Goal: Task Accomplishment & Management: Manage account settings

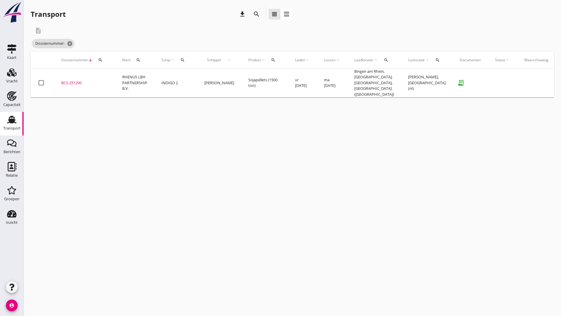
click at [257, 15] on icon "search" at bounding box center [256, 14] width 7 height 7
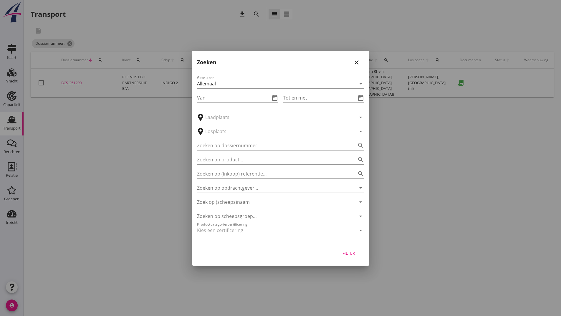
click at [243, 153] on div "Zoeken op product... search" at bounding box center [280, 157] width 167 height 13
click at [247, 143] on input "Zoeken op dossiernummer..." at bounding box center [272, 145] width 151 height 9
type input "250052"
click at [354, 254] on div "Filter" at bounding box center [349, 253] width 16 height 6
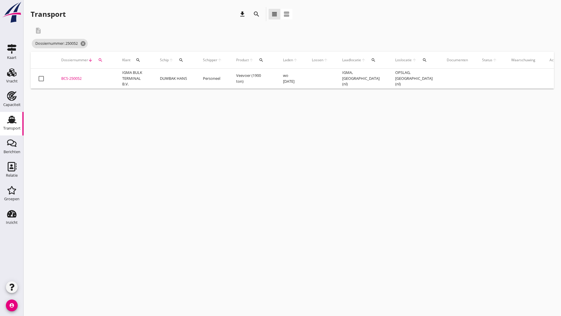
click at [75, 77] on div "BCS-250052" at bounding box center [84, 79] width 47 height 6
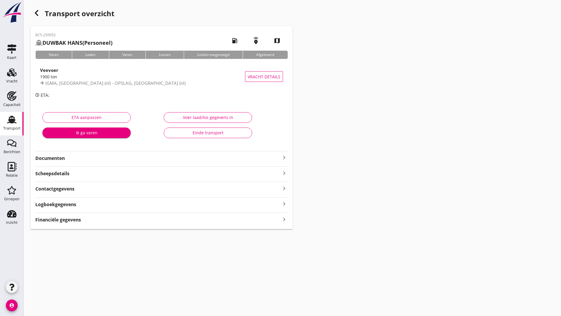
drag, startPoint x: 67, startPoint y: 158, endPoint x: 67, endPoint y: 161, distance: 3.0
click at [67, 159] on strong "Documenten" at bounding box center [157, 158] width 245 height 7
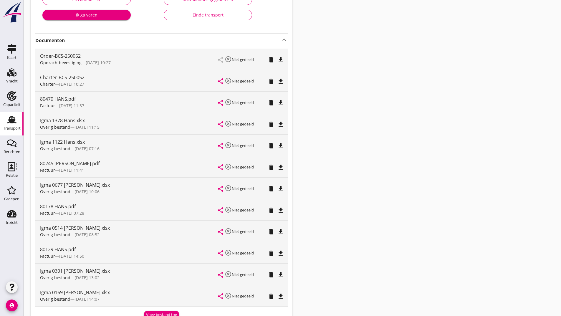
scroll to position [209, 0]
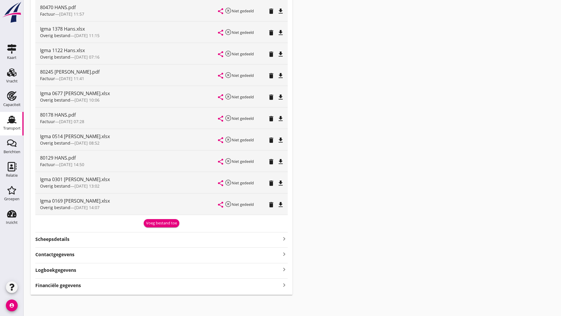
click at [158, 225] on div "Voeg bestand toe" at bounding box center [161, 223] width 31 height 6
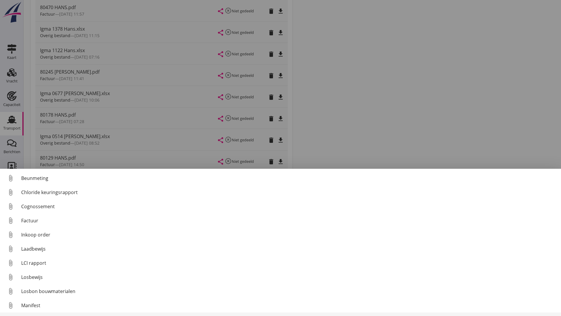
scroll to position [41, 0]
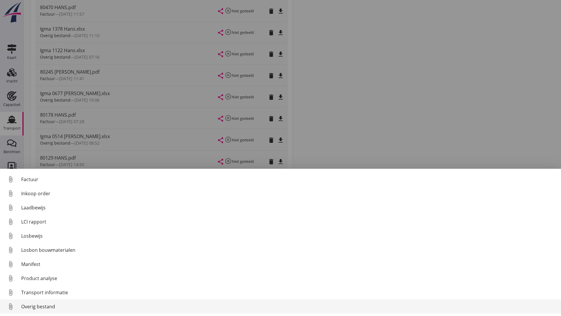
click at [53, 307] on div "Overig bestand" at bounding box center [288, 306] width 535 height 7
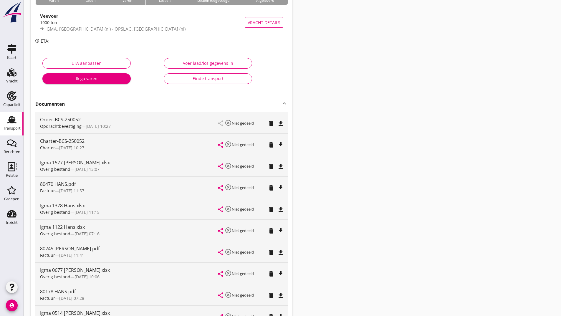
scroll to position [0, 0]
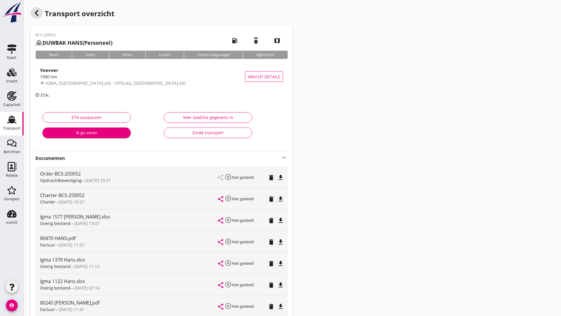
drag, startPoint x: 37, startPoint y: 14, endPoint x: 61, endPoint y: 12, distance: 24.2
click at [46, 13] on div "Transport overzicht" at bounding box center [162, 14] width 262 height 14
click at [39, 11] on icon "button" at bounding box center [36, 12] width 7 height 7
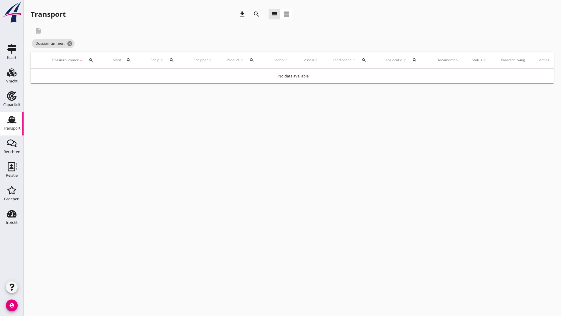
click at [255, 14] on icon "search" at bounding box center [256, 14] width 7 height 7
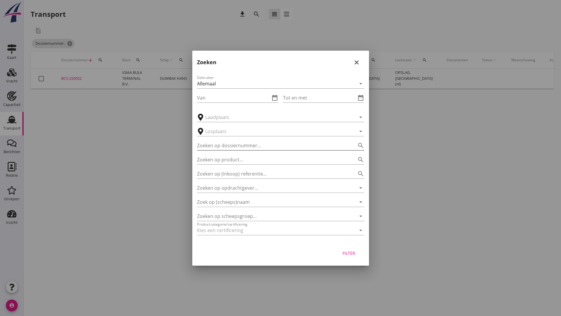
click at [214, 142] on input "Zoeken op dossiernummer..." at bounding box center [272, 145] width 151 height 9
type input "250269"
click at [346, 254] on div "Filter" at bounding box center [349, 253] width 16 height 6
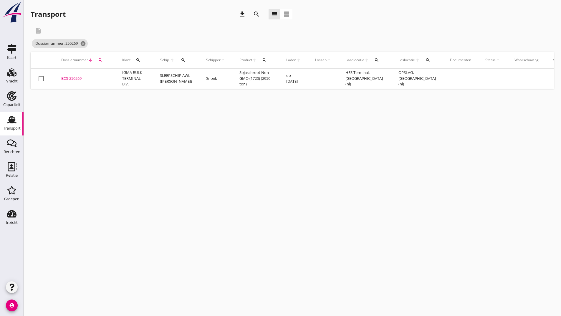
click at [74, 81] on div "BCS-250269" at bounding box center [84, 79] width 47 height 6
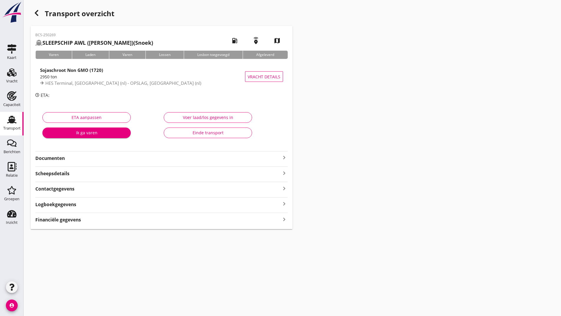
drag, startPoint x: 58, startPoint y: 158, endPoint x: 83, endPoint y: 163, distance: 25.4
click at [67, 161] on strong "Documenten" at bounding box center [157, 158] width 245 height 7
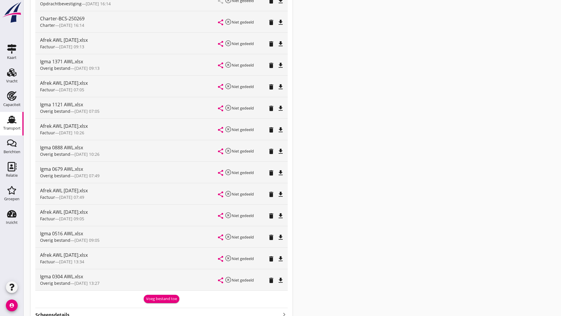
scroll to position [252, 0]
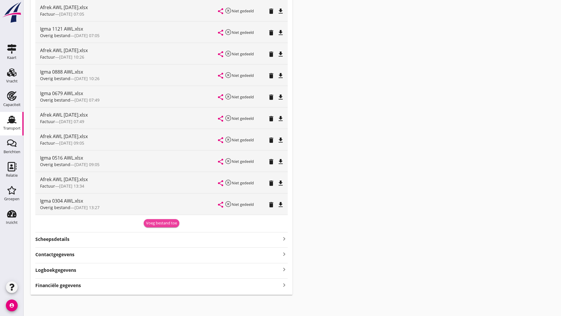
click at [151, 224] on div "Voeg bestand toe" at bounding box center [161, 223] width 31 height 6
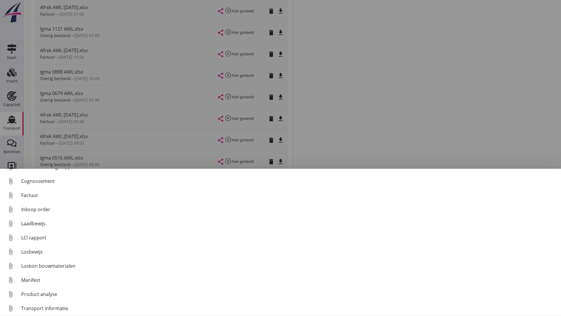
scroll to position [41, 0]
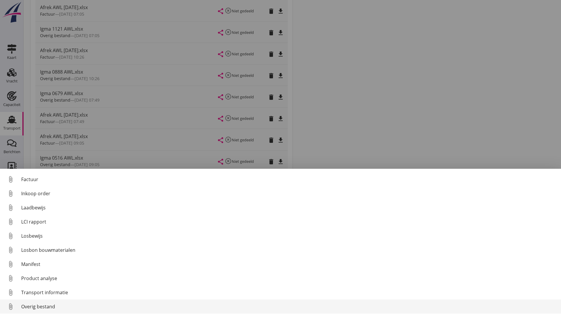
click at [41, 309] on div "Overig bestand" at bounding box center [288, 306] width 535 height 7
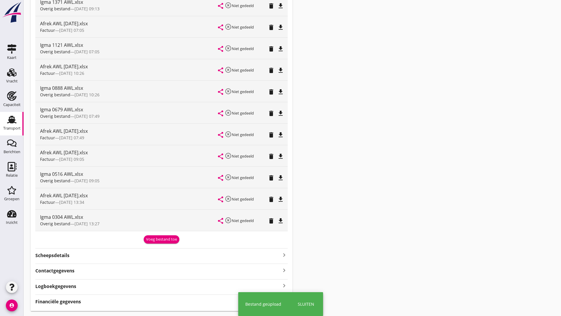
scroll to position [274, 0]
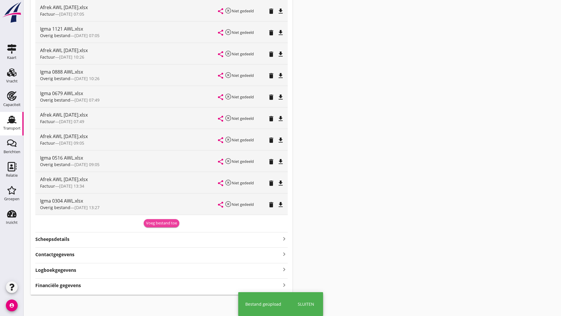
click at [158, 226] on div "Voeg bestand toe" at bounding box center [161, 223] width 31 height 6
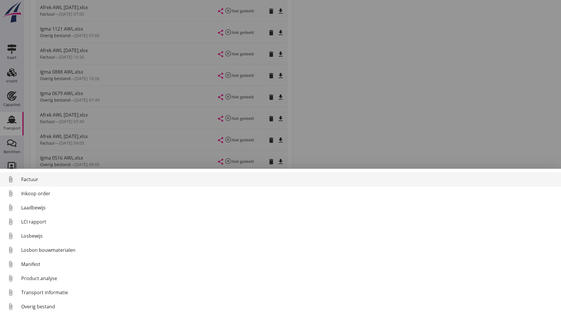
click at [25, 178] on div "Factuur" at bounding box center [288, 179] width 535 height 7
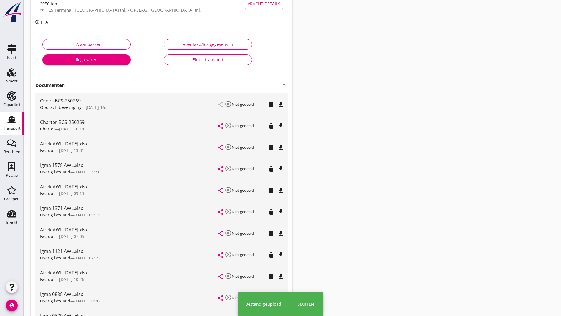
scroll to position [0, 0]
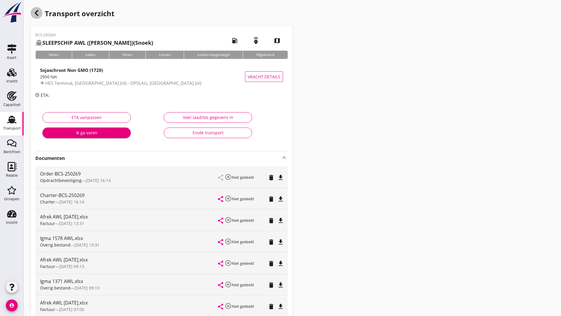
click at [36, 9] on icon "button" at bounding box center [36, 12] width 7 height 7
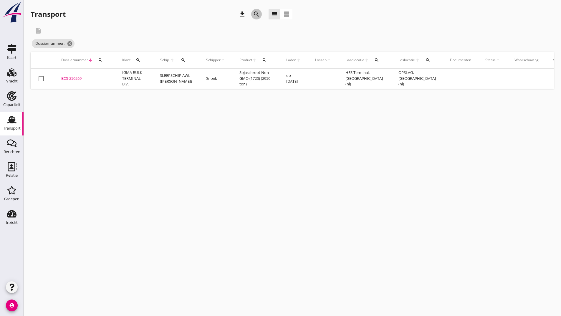
click at [258, 15] on icon "search" at bounding box center [256, 14] width 7 height 7
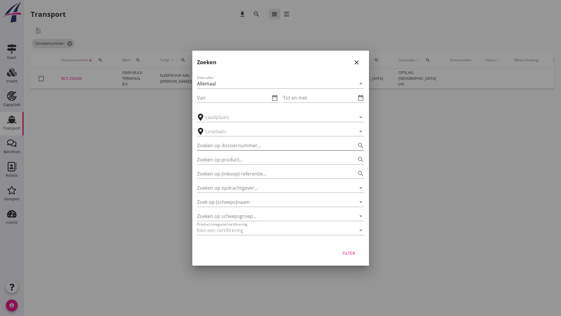
click at [224, 146] on input "Zoeken op dossiernummer..." at bounding box center [272, 145] width 151 height 9
type input "250576"
click at [351, 250] on div "Filter" at bounding box center [349, 253] width 16 height 6
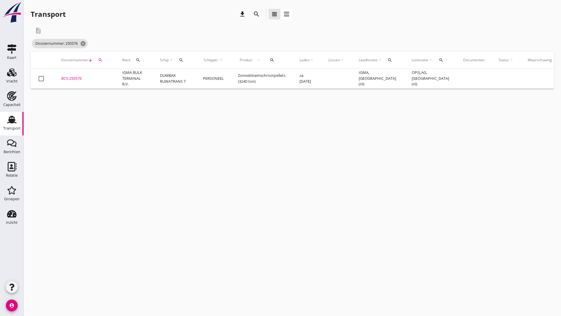
click at [79, 79] on div "BCS-250576" at bounding box center [84, 79] width 47 height 6
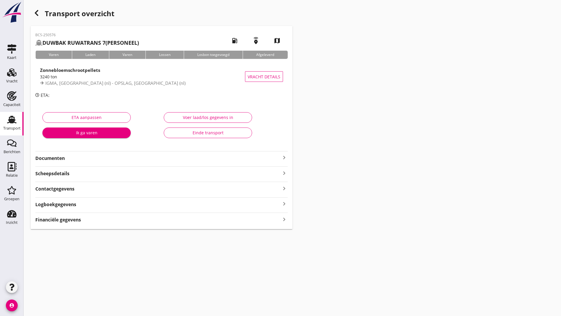
click at [62, 160] on strong "Documenten" at bounding box center [157, 158] width 245 height 7
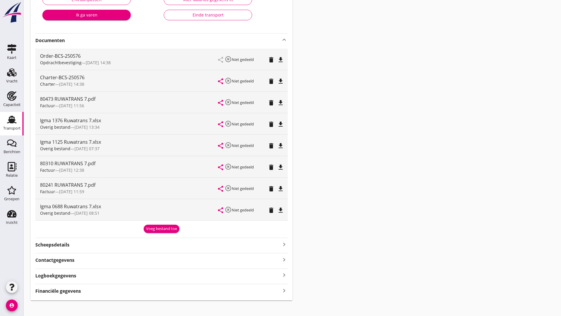
scroll to position [123, 0]
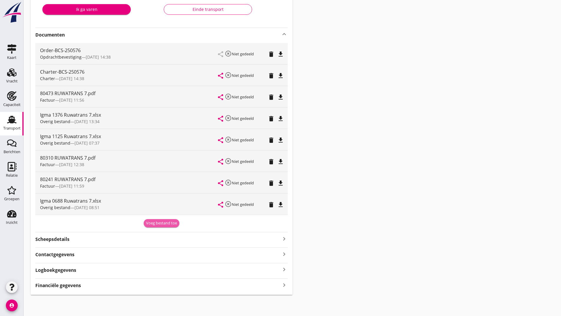
drag, startPoint x: 154, startPoint y: 224, endPoint x: 144, endPoint y: 239, distance: 18.9
click at [154, 224] on div "Voeg bestand toe" at bounding box center [161, 223] width 31 height 6
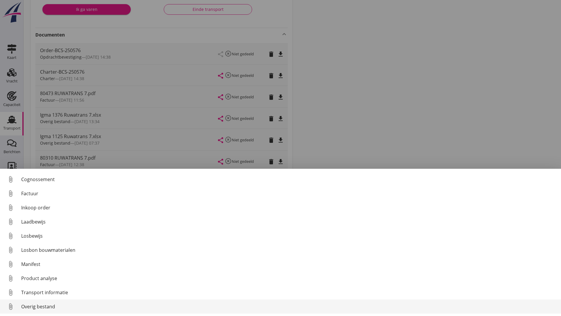
scroll to position [41, 0]
click at [50, 307] on div "Overig bestand" at bounding box center [288, 306] width 535 height 7
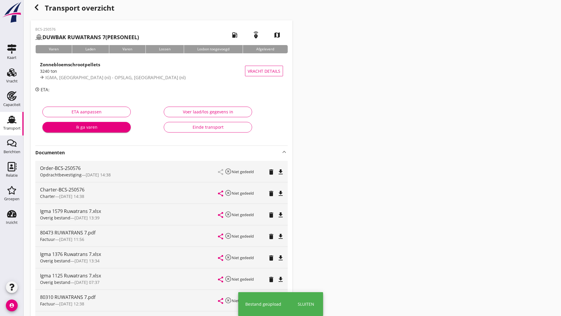
scroll to position [0, 0]
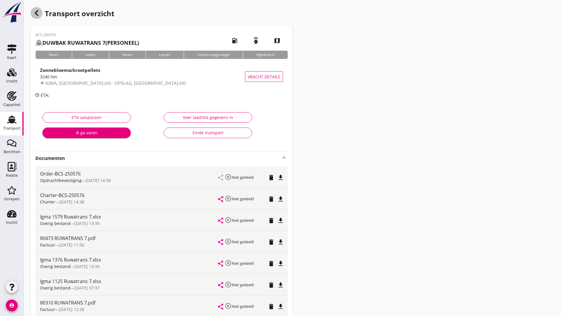
click at [40, 15] on div "button" at bounding box center [37, 13] width 12 height 12
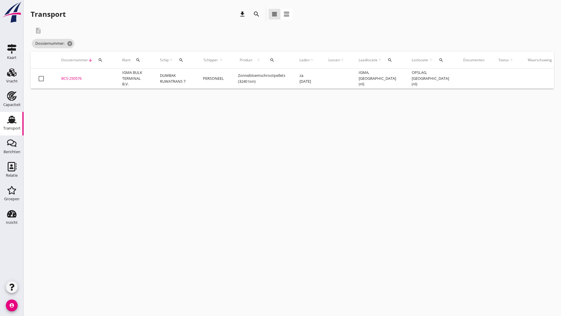
click at [258, 16] on icon "search" at bounding box center [256, 14] width 7 height 7
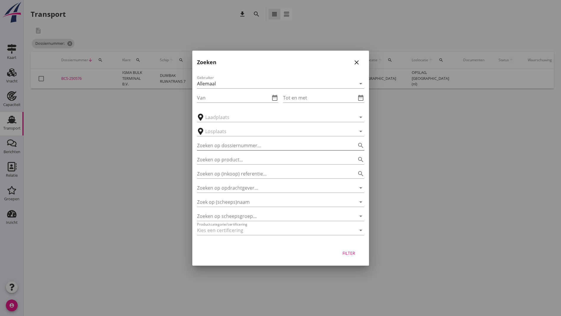
click at [216, 145] on input "Zoeken op dossiernummer..." at bounding box center [272, 145] width 151 height 9
type input "250922"
click at [352, 252] on div "Filter" at bounding box center [349, 253] width 16 height 6
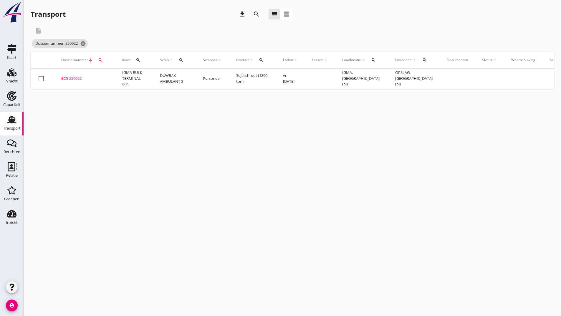
drag, startPoint x: 81, startPoint y: 80, endPoint x: 110, endPoint y: 96, distance: 32.8
click at [82, 81] on div "BCS-250922" at bounding box center [84, 79] width 47 height 6
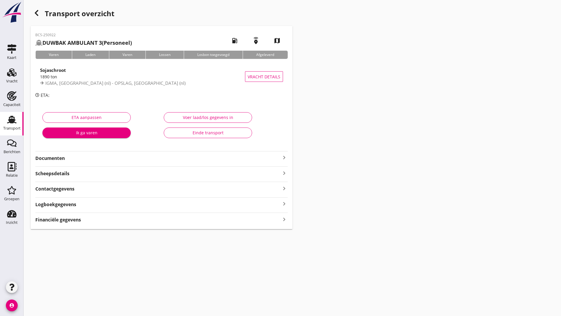
click at [60, 160] on strong "Documenten" at bounding box center [157, 158] width 245 height 7
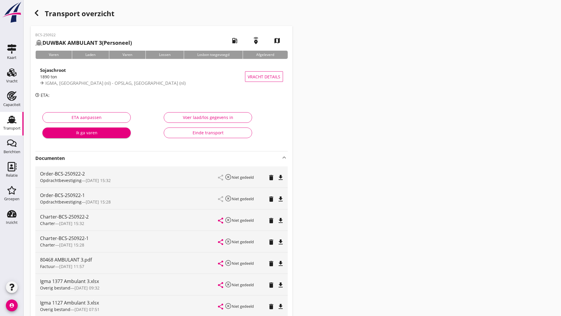
scroll to position [102, 0]
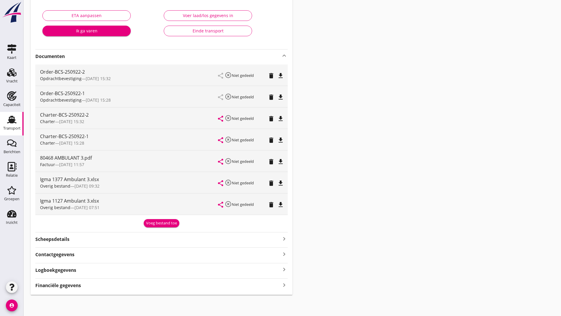
click at [149, 219] on div "Voeg bestand toe" at bounding box center [161, 222] width 252 height 10
click at [147, 224] on div "Voeg bestand toe" at bounding box center [161, 223] width 31 height 6
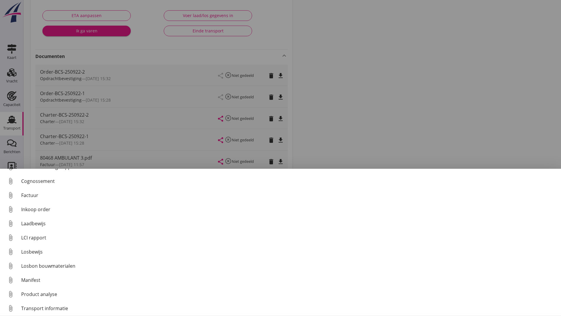
scroll to position [41, 0]
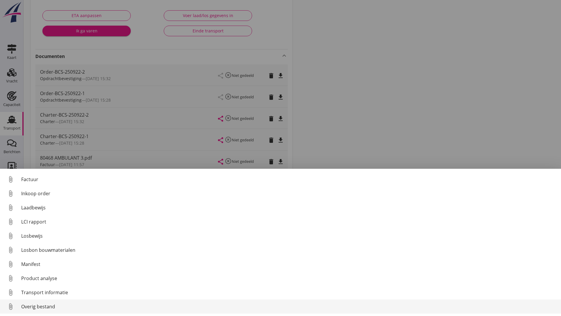
click at [52, 305] on div "Overig bestand" at bounding box center [288, 306] width 535 height 7
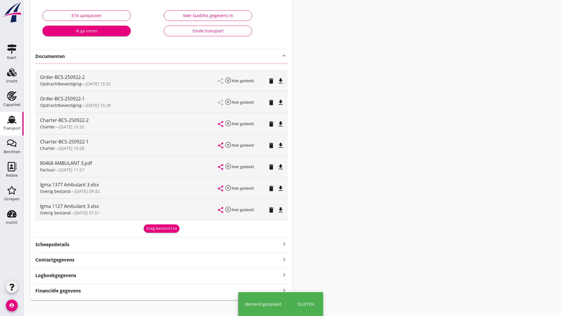
scroll to position [0, 0]
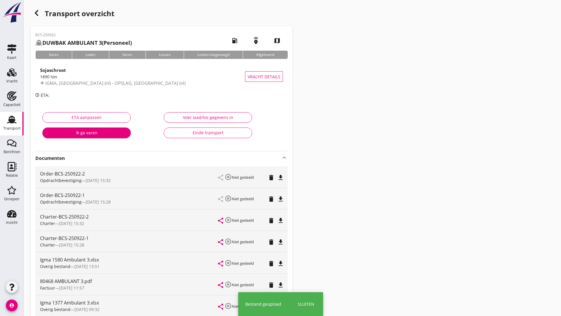
click at [39, 13] on icon "button" at bounding box center [36, 12] width 7 height 7
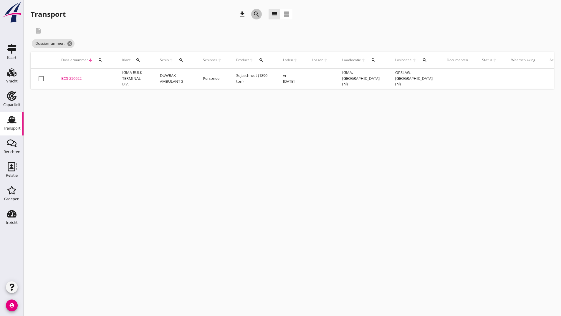
click at [257, 16] on icon "search" at bounding box center [256, 14] width 7 height 7
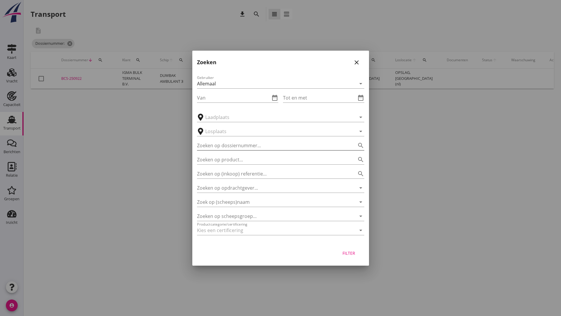
click at [219, 145] on input "Zoeken op dossiernummer..." at bounding box center [272, 145] width 151 height 9
type input "250930"
click at [346, 251] on div "Filter" at bounding box center [349, 253] width 16 height 6
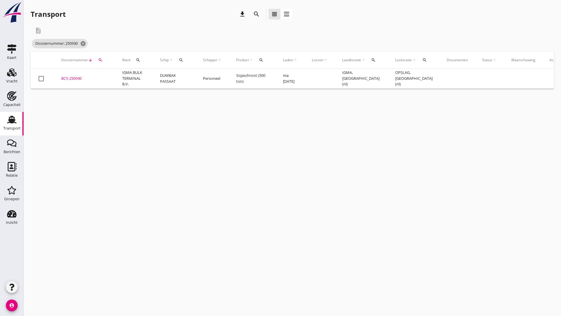
click at [83, 77] on div "BCS-250930" at bounding box center [84, 79] width 47 height 6
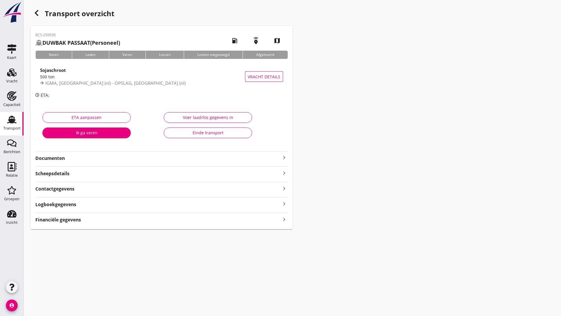
drag, startPoint x: 58, startPoint y: 156, endPoint x: 68, endPoint y: 163, distance: 12.3
click at [58, 156] on strong "Documenten" at bounding box center [157, 158] width 245 height 7
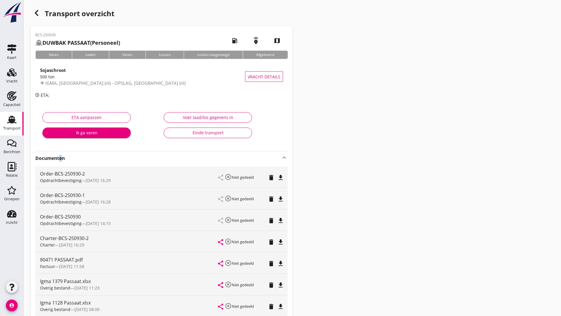
scroll to position [102, 0]
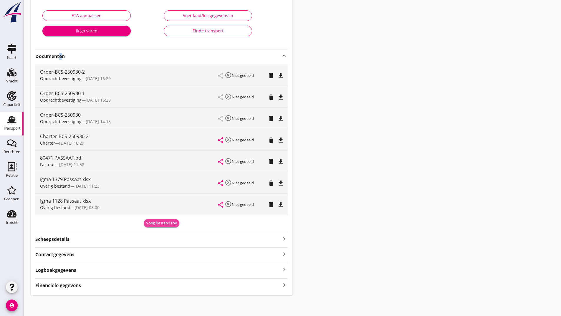
drag, startPoint x: 150, startPoint y: 221, endPoint x: 138, endPoint y: 231, distance: 16.5
click at [150, 221] on div "Voeg bestand toe" at bounding box center [161, 223] width 31 height 6
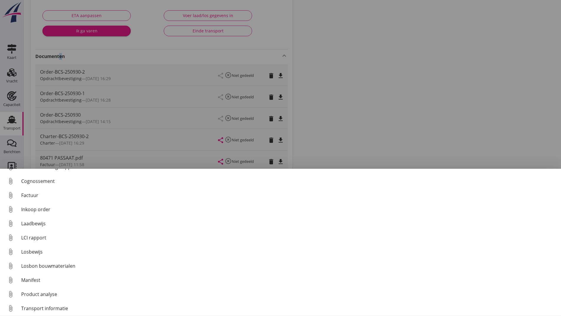
scroll to position [41, 0]
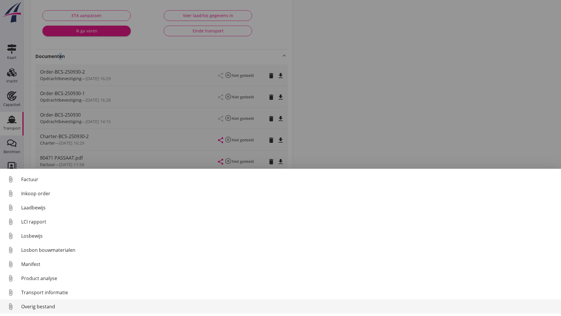
click at [49, 304] on div "Overig bestand" at bounding box center [288, 306] width 535 height 7
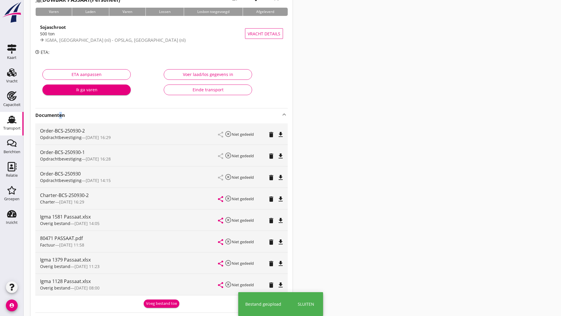
scroll to position [0, 0]
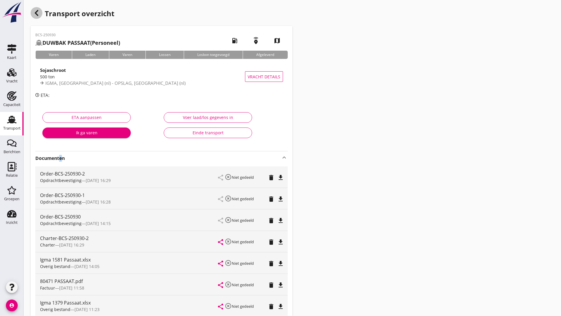
click at [36, 12] on use "button" at bounding box center [37, 13] width 4 height 6
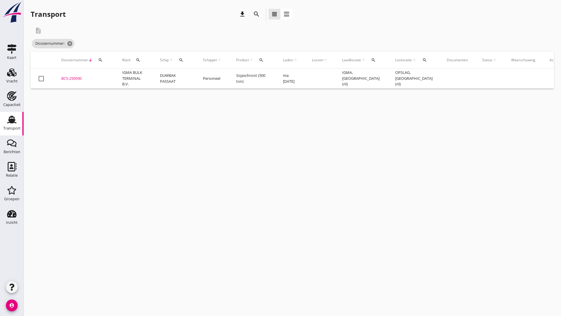
click at [257, 10] on button "search" at bounding box center [256, 14] width 11 height 11
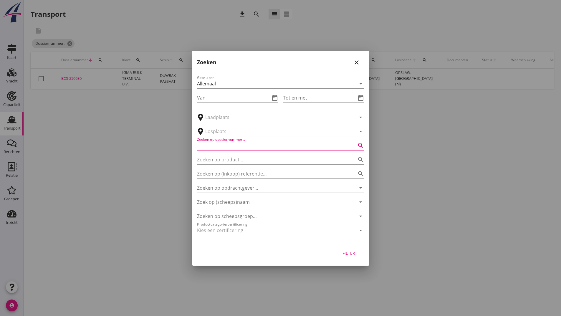
click at [222, 144] on input "Zoeken op dossiernummer..." at bounding box center [272, 145] width 151 height 9
type input "251007"
click at [349, 256] on div "Filter" at bounding box center [349, 253] width 16 height 6
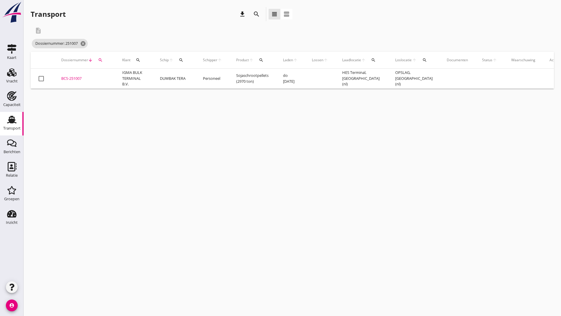
click at [80, 78] on div "BCS-251007" at bounding box center [84, 79] width 47 height 6
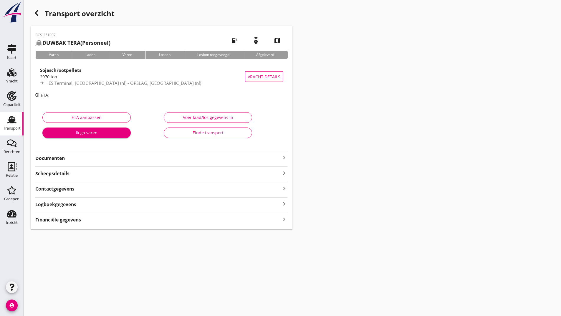
click at [61, 159] on strong "Documenten" at bounding box center [157, 158] width 245 height 7
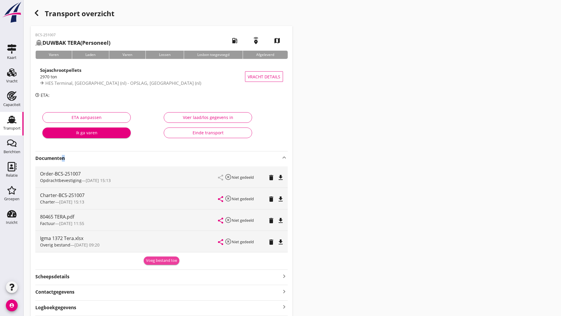
click at [165, 263] on div "Voeg bestand toe" at bounding box center [161, 261] width 31 height 6
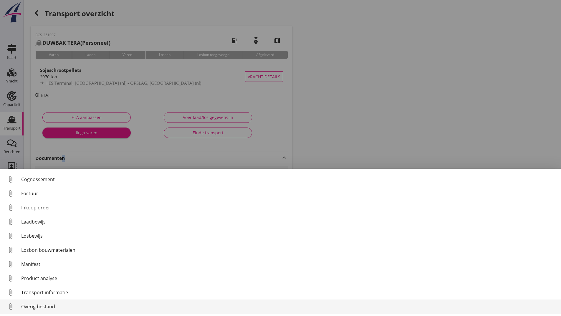
scroll to position [41, 0]
drag, startPoint x: 44, startPoint y: 307, endPoint x: 48, endPoint y: 304, distance: 4.7
click at [48, 304] on div "Overig bestand" at bounding box center [288, 306] width 535 height 7
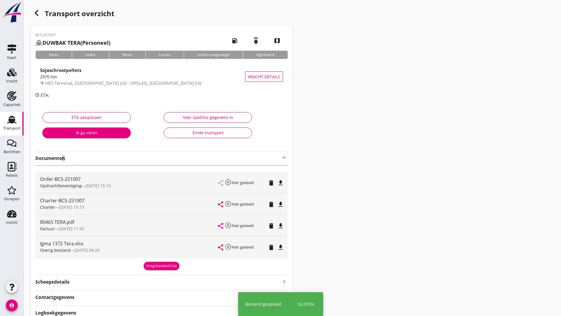
click at [39, 12] on icon "button" at bounding box center [36, 12] width 7 height 7
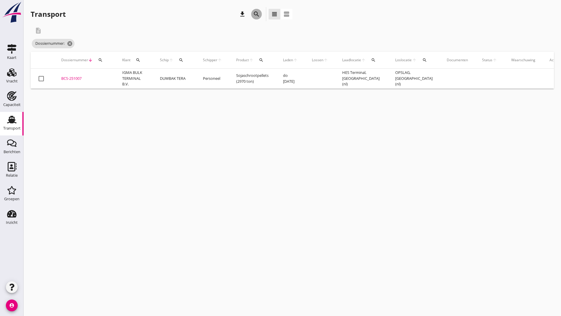
drag, startPoint x: 258, startPoint y: 14, endPoint x: 225, endPoint y: 67, distance: 63.0
click at [258, 14] on icon "search" at bounding box center [256, 14] width 7 height 7
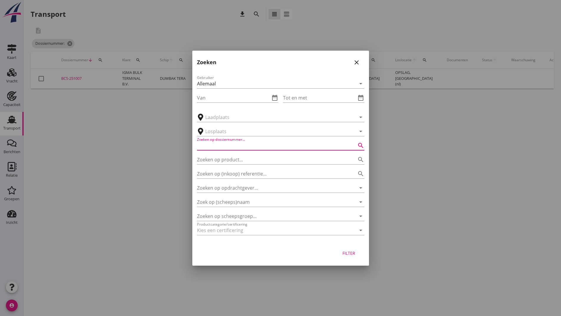
click at [208, 144] on input "Zoeken op dossiernummer..." at bounding box center [272, 145] width 151 height 9
type input "251014"
click at [344, 253] on div "Filter" at bounding box center [349, 253] width 16 height 6
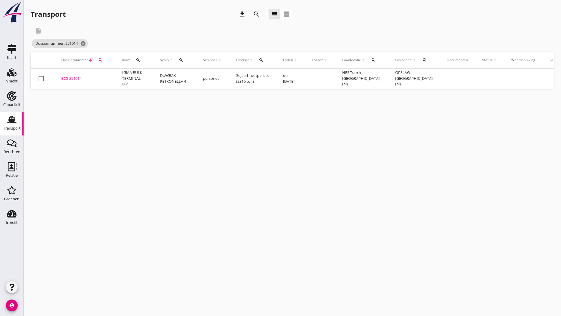
click at [74, 79] on div "BCS-251014" at bounding box center [84, 79] width 47 height 6
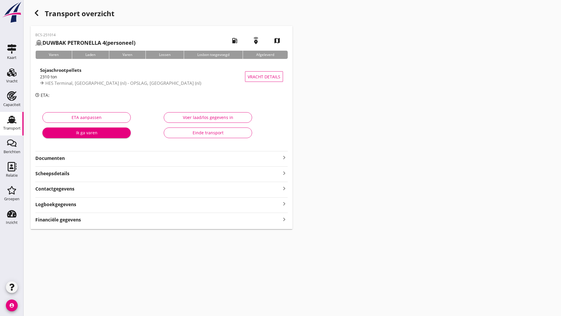
drag, startPoint x: 65, startPoint y: 158, endPoint x: 69, endPoint y: 159, distance: 3.6
click at [66, 158] on strong "Documenten" at bounding box center [157, 158] width 245 height 7
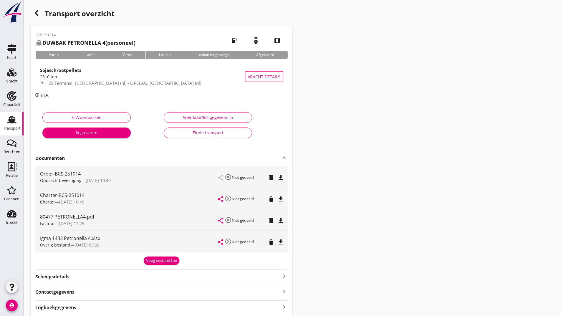
click at [156, 262] on div "Voeg bestand toe" at bounding box center [161, 261] width 31 height 6
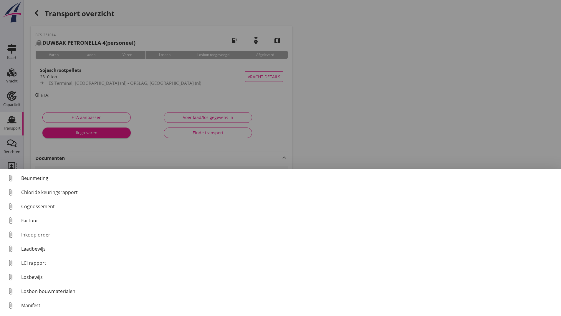
scroll to position [41, 0]
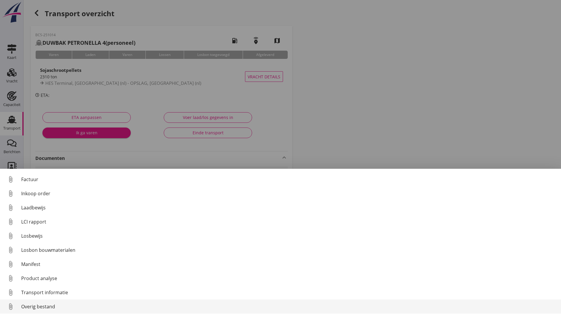
click at [46, 307] on div "Overig bestand" at bounding box center [288, 306] width 535 height 7
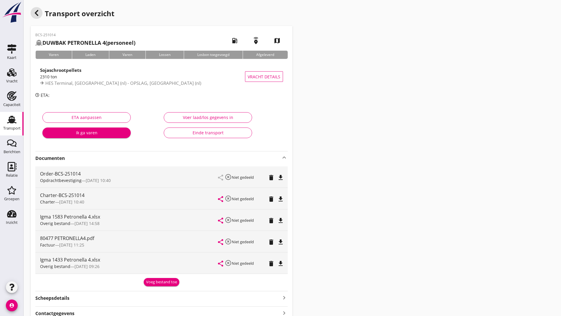
drag, startPoint x: 36, startPoint y: 13, endPoint x: 561, endPoint y: 28, distance: 525.5
click at [37, 12] on use "button" at bounding box center [37, 13] width 4 height 6
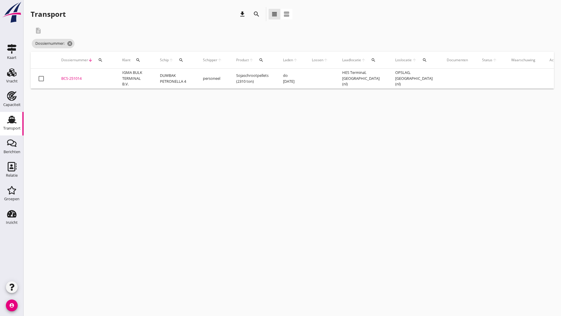
drag, startPoint x: 256, startPoint y: 16, endPoint x: 254, endPoint y: 19, distance: 3.4
click at [255, 16] on icon "search" at bounding box center [256, 14] width 7 height 7
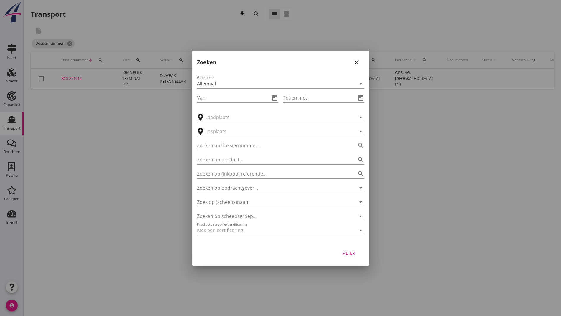
click at [220, 146] on input "Zoeken op dossiernummer..." at bounding box center [272, 145] width 151 height 9
type input "251015"
click at [349, 254] on div "Filter" at bounding box center [349, 253] width 16 height 6
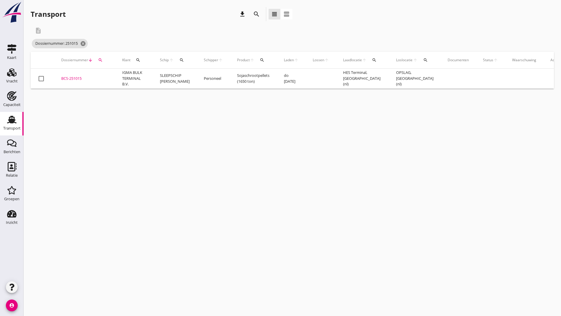
click at [76, 78] on div "BCS-251015" at bounding box center [84, 79] width 47 height 6
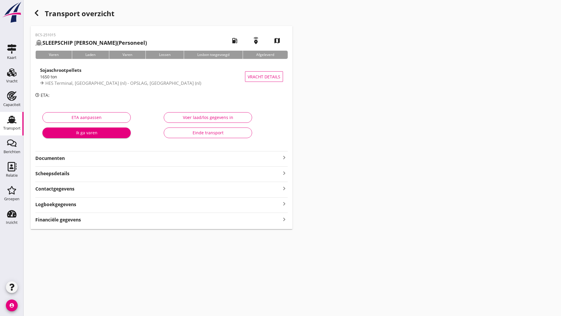
drag, startPoint x: 59, startPoint y: 158, endPoint x: 64, endPoint y: 163, distance: 7.3
click at [61, 158] on strong "Documenten" at bounding box center [157, 158] width 245 height 7
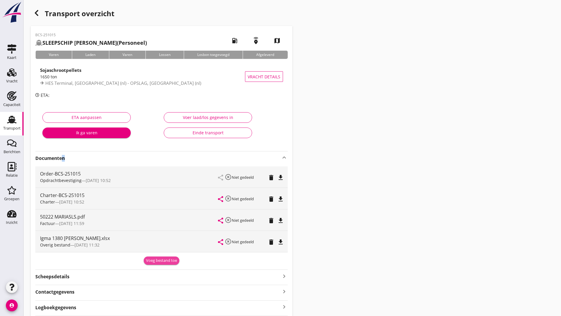
click at [159, 263] on div "Voeg bestand toe" at bounding box center [161, 261] width 31 height 6
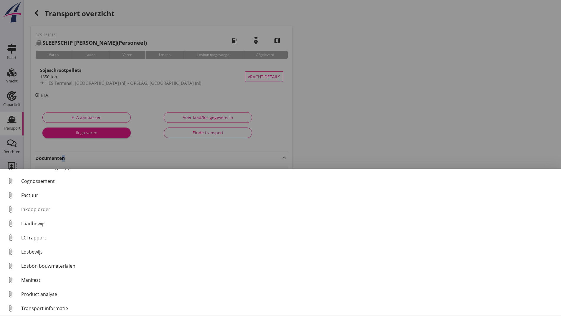
scroll to position [41, 0]
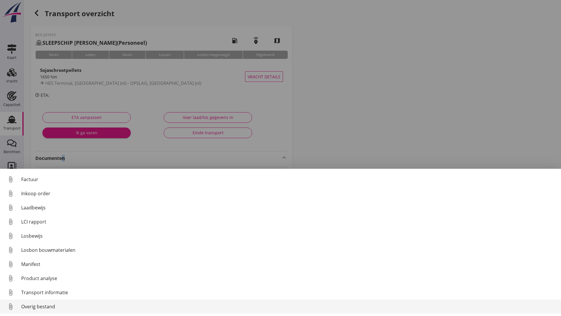
click at [32, 305] on div "Overig bestand" at bounding box center [288, 306] width 535 height 7
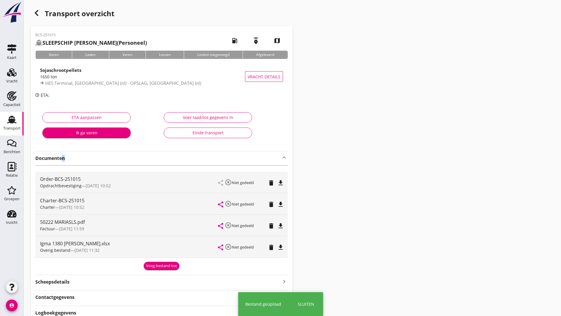
click at [36, 14] on use "button" at bounding box center [37, 13] width 4 height 6
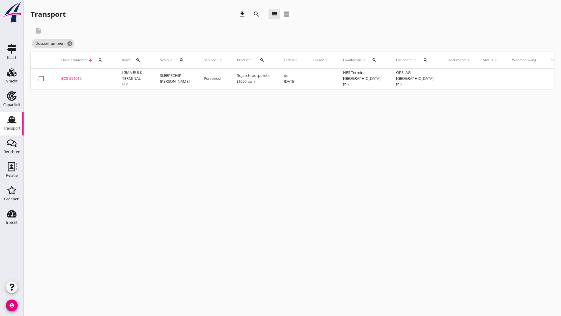
drag, startPoint x: 259, startPoint y: 12, endPoint x: 256, endPoint y: 18, distance: 6.5
click at [257, 14] on icon "search" at bounding box center [256, 14] width 7 height 7
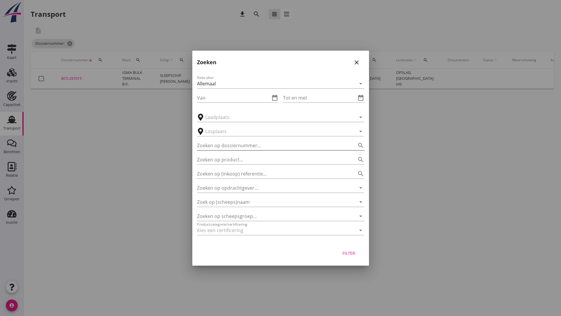
click at [239, 147] on input "Zoeken op dossiernummer..." at bounding box center [272, 145] width 151 height 9
type input "251034"
click at [349, 254] on div "Filter" at bounding box center [349, 253] width 16 height 6
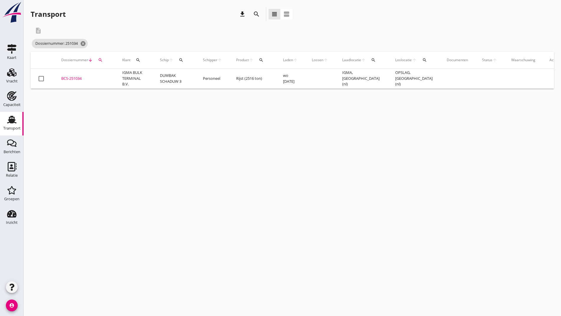
click at [80, 78] on div "BCS-251034" at bounding box center [84, 79] width 47 height 6
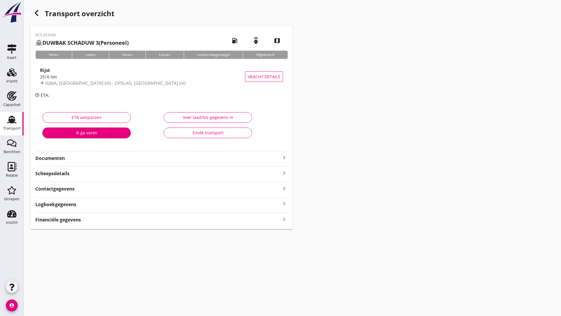
drag, startPoint x: 61, startPoint y: 161, endPoint x: 66, endPoint y: 162, distance: 5.1
click at [62, 161] on strong "Documenten" at bounding box center [157, 158] width 245 height 7
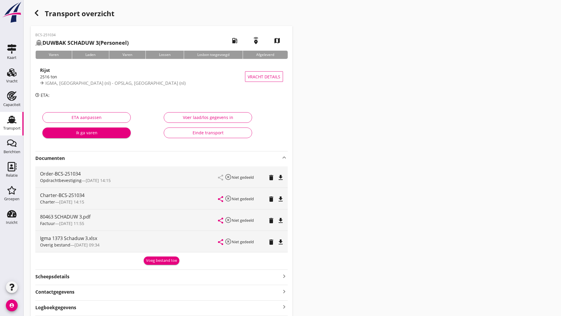
click at [152, 259] on div "Voeg bestand toe" at bounding box center [161, 261] width 31 height 6
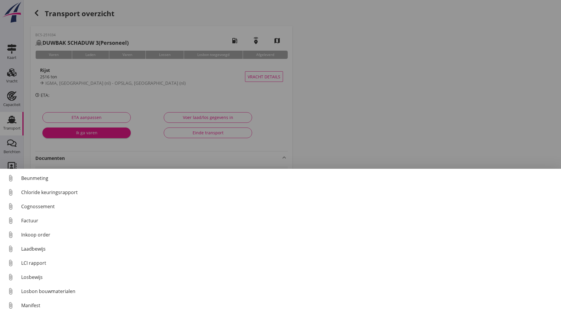
scroll to position [41, 0]
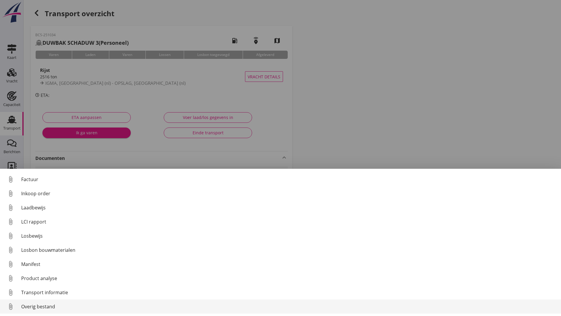
click at [53, 307] on div "Overig bestand" at bounding box center [288, 306] width 535 height 7
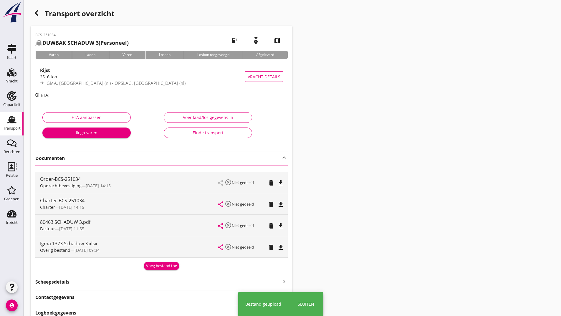
click at [39, 11] on icon "button" at bounding box center [36, 12] width 7 height 7
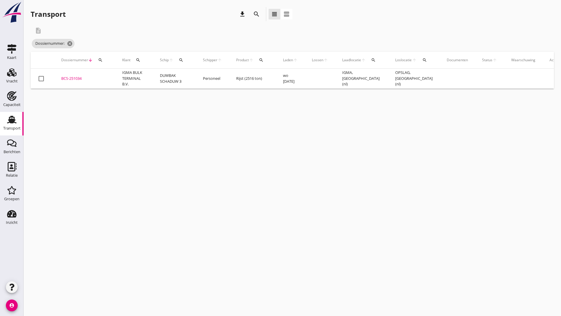
click at [256, 14] on icon "search" at bounding box center [256, 14] width 7 height 7
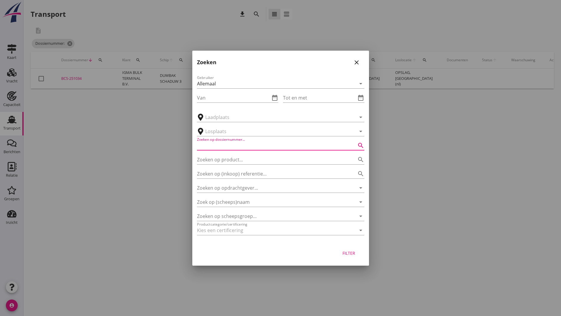
click at [234, 146] on input "Zoeken op dossiernummer..." at bounding box center [272, 145] width 151 height 9
type input "251038"
drag, startPoint x: 349, startPoint y: 254, endPoint x: 350, endPoint y: 241, distance: 12.4
click at [349, 253] on div "Filter" at bounding box center [349, 253] width 16 height 6
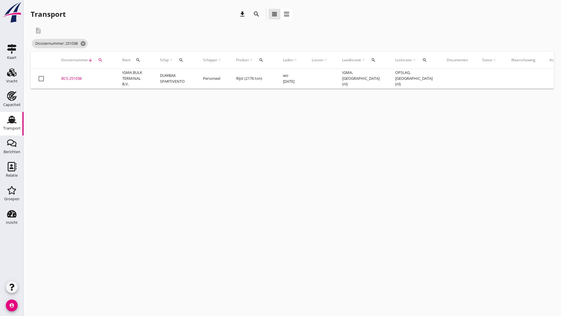
click at [80, 77] on div "BCS-251038" at bounding box center [84, 79] width 47 height 6
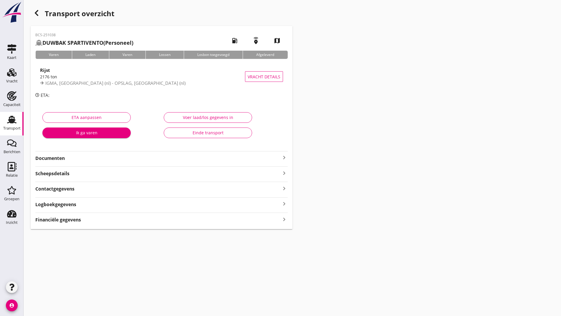
click at [62, 158] on strong "Documenten" at bounding box center [157, 158] width 245 height 7
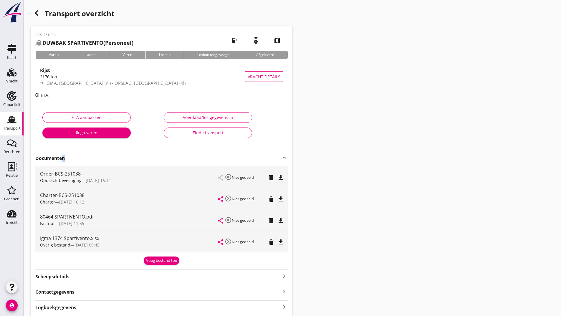
click at [163, 259] on div "Voeg bestand toe" at bounding box center [161, 261] width 31 height 6
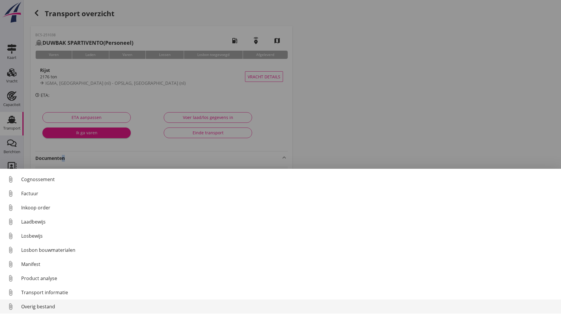
scroll to position [41, 0]
click at [49, 307] on div "Overig bestand" at bounding box center [288, 306] width 535 height 7
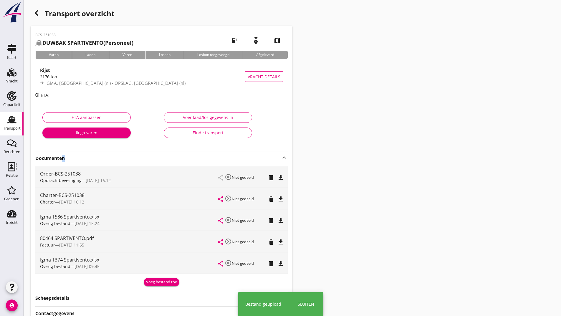
drag, startPoint x: 35, startPoint y: 11, endPoint x: 42, endPoint y: 13, distance: 6.6
click at [42, 13] on div "button" at bounding box center [37, 13] width 12 height 12
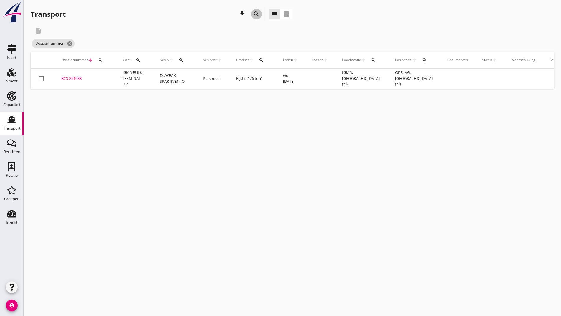
click at [257, 13] on icon "search" at bounding box center [256, 14] width 7 height 7
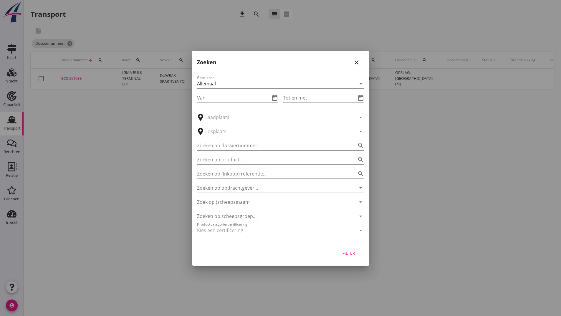
click at [213, 147] on input "Zoeken op dossiernummer..." at bounding box center [272, 145] width 151 height 9
type input "251317"
click at [343, 254] on div "Filter" at bounding box center [349, 253] width 16 height 6
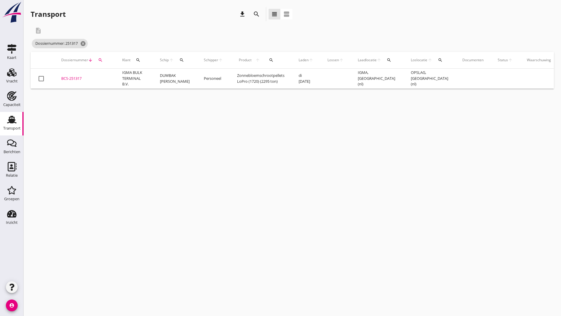
click at [73, 79] on div "BCS-251317" at bounding box center [84, 79] width 47 height 6
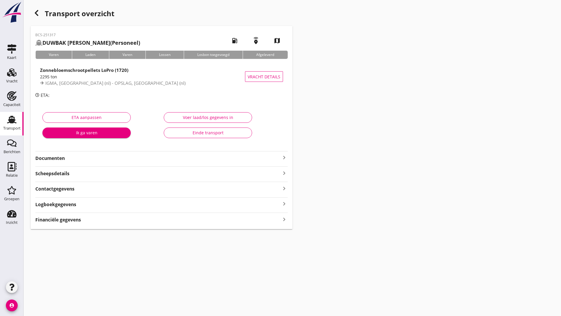
drag, startPoint x: 64, startPoint y: 158, endPoint x: 67, endPoint y: 162, distance: 4.6
click at [64, 158] on strong "Documenten" at bounding box center [157, 158] width 245 height 7
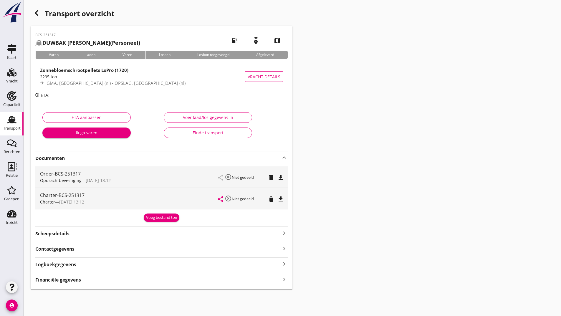
click at [162, 223] on div "BCS-251317 DUWBAK [PERSON_NAME] (Personeel) local_gas_station emergency_share m…" at bounding box center [162, 157] width 262 height 263
click at [151, 219] on div "Voeg bestand toe" at bounding box center [161, 218] width 31 height 6
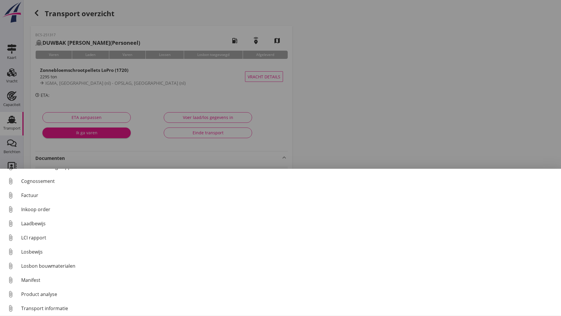
scroll to position [41, 0]
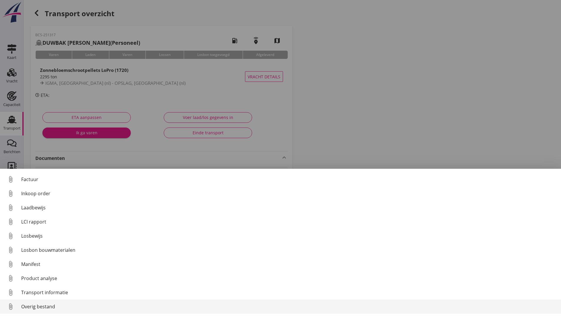
drag, startPoint x: 42, startPoint y: 309, endPoint x: 49, endPoint y: 307, distance: 7.5
click at [49, 307] on div "Overig bestand" at bounding box center [288, 306] width 535 height 7
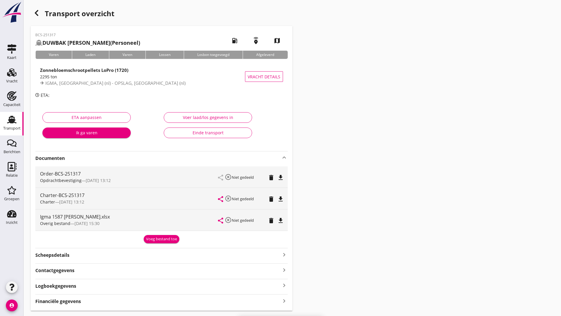
click at [37, 12] on use "button" at bounding box center [37, 13] width 4 height 6
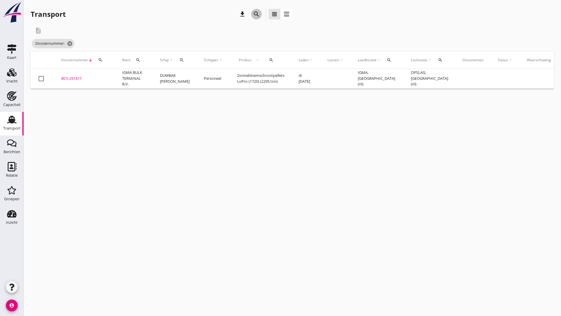
click at [257, 14] on icon "search" at bounding box center [256, 14] width 7 height 7
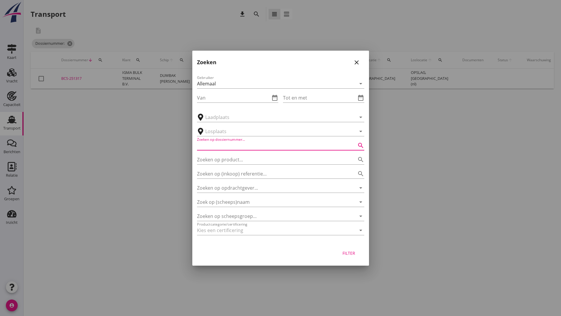
click at [224, 149] on input "Zoeken op dossiernummer..." at bounding box center [272, 145] width 151 height 9
type input "251318"
click at [351, 254] on div "Filter" at bounding box center [349, 253] width 16 height 6
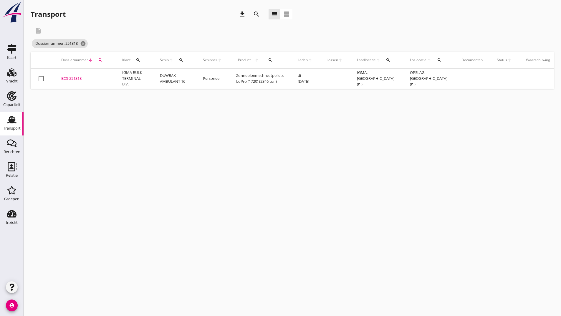
click at [75, 80] on div "BCS-251318" at bounding box center [84, 79] width 47 height 6
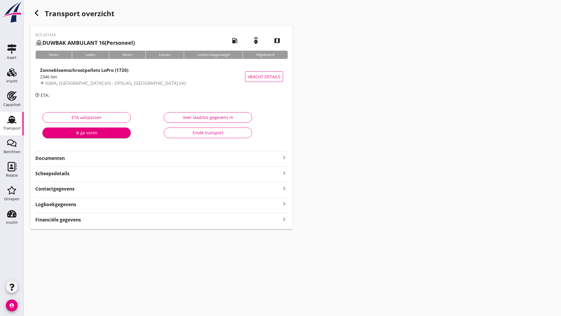
click at [55, 157] on strong "Documenten" at bounding box center [157, 158] width 245 height 7
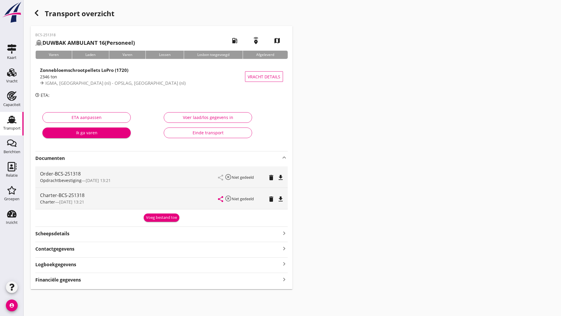
click at [162, 216] on div "Voeg bestand toe" at bounding box center [161, 218] width 31 height 6
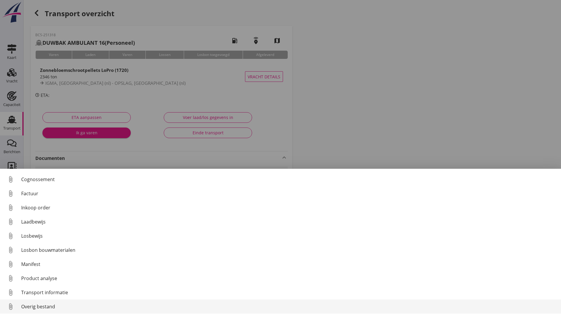
scroll to position [41, 0]
click at [48, 303] on div "Overig bestand" at bounding box center [288, 306] width 535 height 7
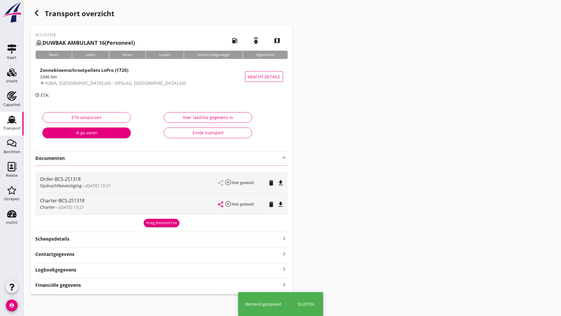
click at [38, 12] on icon "button" at bounding box center [36, 12] width 7 height 7
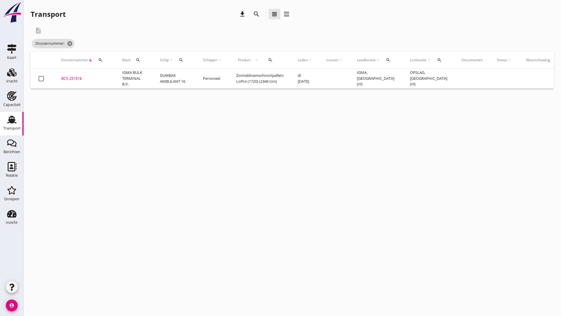
click at [254, 14] on icon "search" at bounding box center [256, 14] width 7 height 7
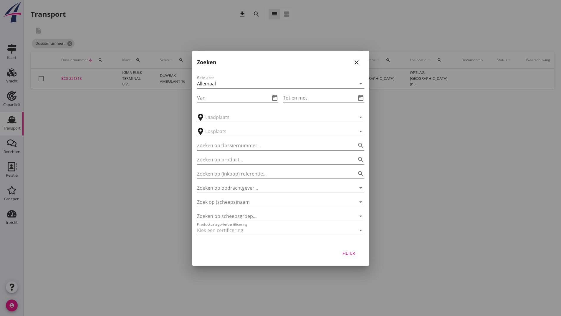
click at [214, 145] on input "Zoeken op dossiernummer..." at bounding box center [272, 145] width 151 height 9
type input "251014"
click at [356, 252] on div "Filter" at bounding box center [349, 253] width 16 height 6
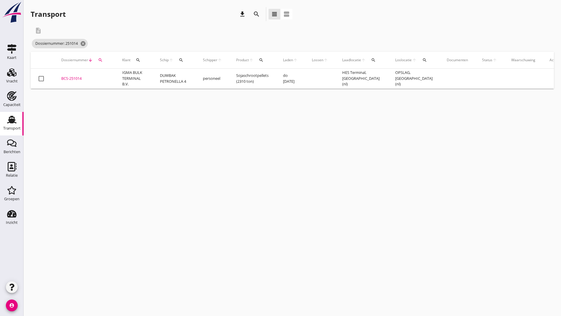
drag, startPoint x: 77, startPoint y: 76, endPoint x: 128, endPoint y: 91, distance: 53.7
click at [77, 76] on div "BCS-251014" at bounding box center [84, 79] width 47 height 6
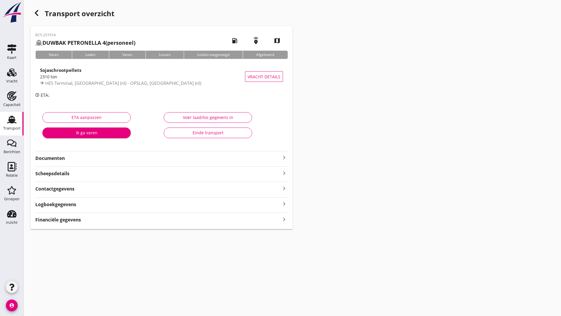
drag, startPoint x: 56, startPoint y: 158, endPoint x: 71, endPoint y: 163, distance: 15.9
click at [57, 159] on strong "Documenten" at bounding box center [157, 158] width 245 height 7
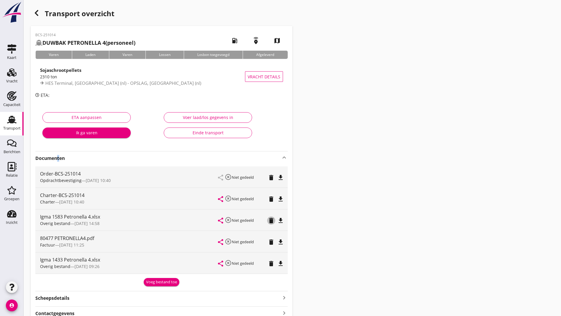
click at [271, 220] on icon "delete" at bounding box center [271, 220] width 7 height 7
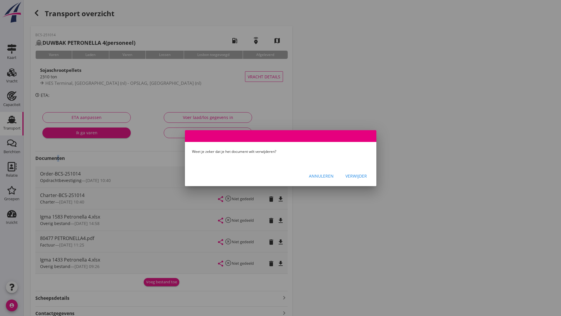
click at [355, 178] on div "Verwijder" at bounding box center [355, 176] width 21 height 6
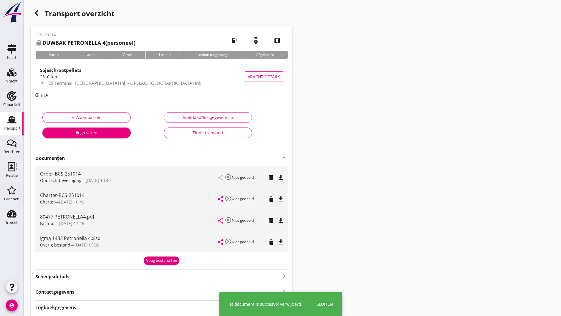
click at [165, 262] on div "Voeg bestand toe" at bounding box center [161, 261] width 31 height 6
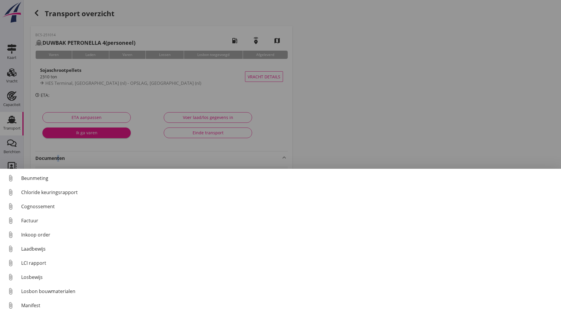
scroll to position [41, 0]
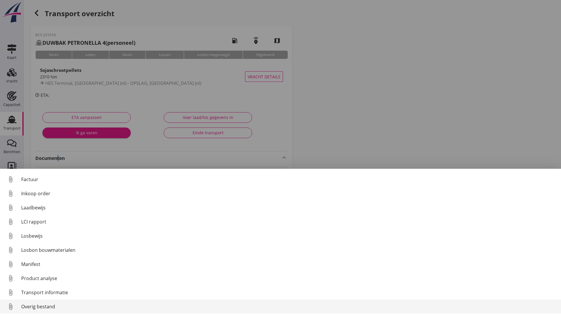
click at [51, 307] on div "Overig bestand" at bounding box center [288, 306] width 535 height 7
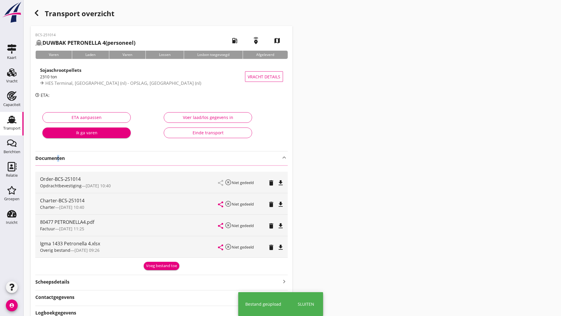
click at [38, 15] on use "button" at bounding box center [37, 13] width 4 height 6
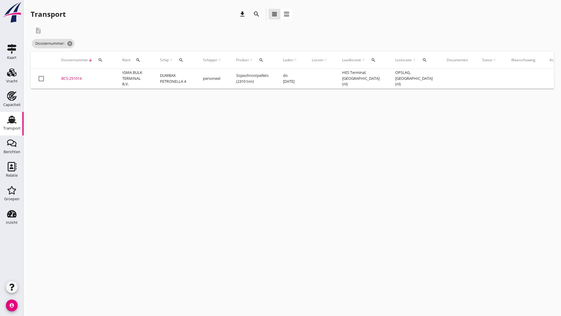
drag, startPoint x: 253, startPoint y: 13, endPoint x: 255, endPoint y: 16, distance: 3.0
click at [254, 14] on icon "search" at bounding box center [256, 14] width 7 height 7
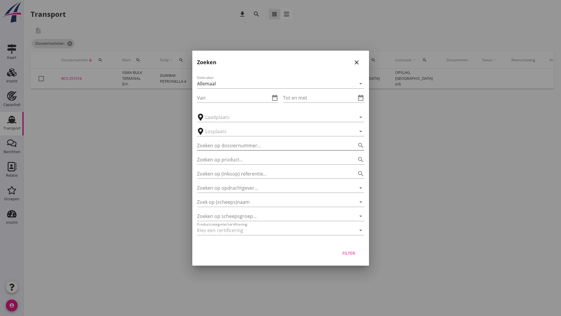
click at [226, 145] on input "Zoeken op dossiernummer..." at bounding box center [272, 145] width 151 height 9
type input "251015"
click at [345, 254] on div "Filter" at bounding box center [349, 253] width 16 height 6
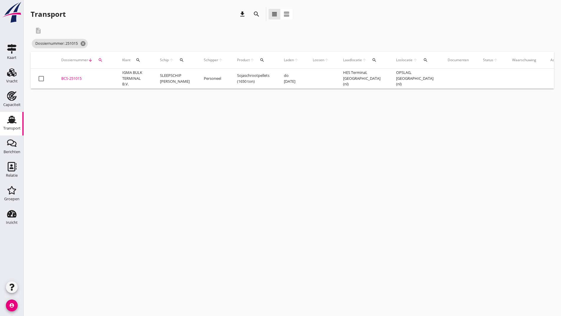
click at [79, 78] on div "BCS-251015" at bounding box center [84, 79] width 47 height 6
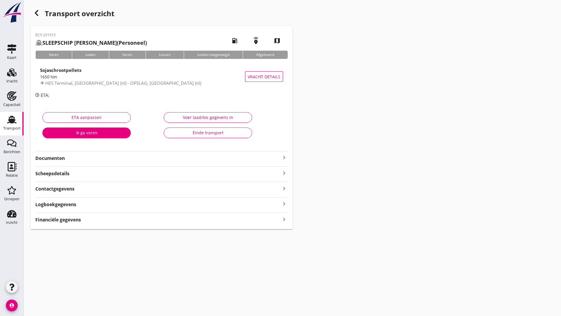
click at [64, 157] on strong "Documenten" at bounding box center [157, 158] width 245 height 7
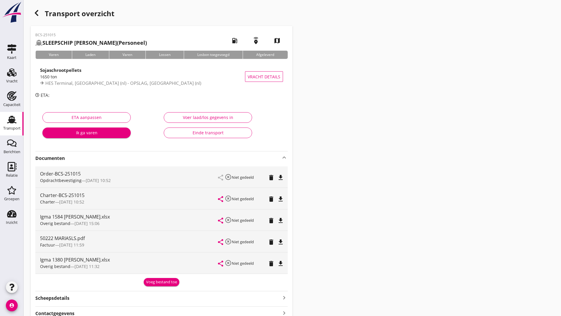
click at [157, 282] on div "Voeg bestand toe" at bounding box center [161, 282] width 31 height 6
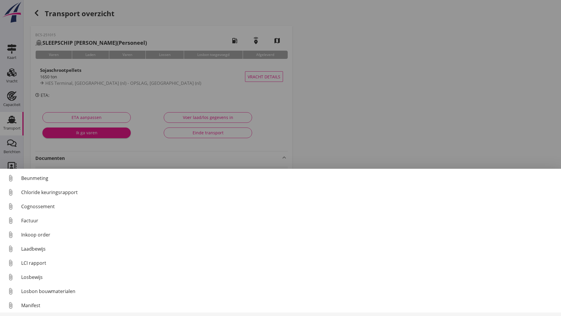
scroll to position [41, 0]
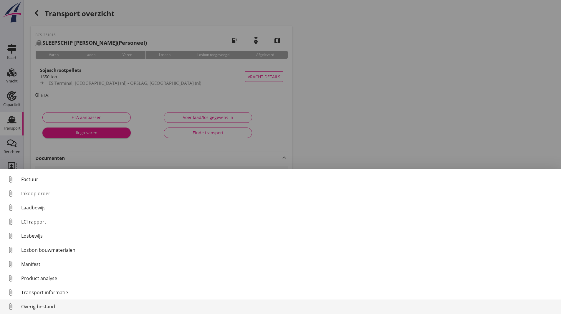
click at [45, 309] on div "Overig bestand" at bounding box center [288, 306] width 535 height 7
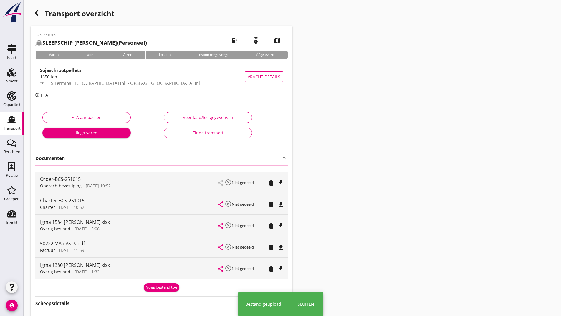
click at [38, 14] on icon "button" at bounding box center [36, 12] width 7 height 7
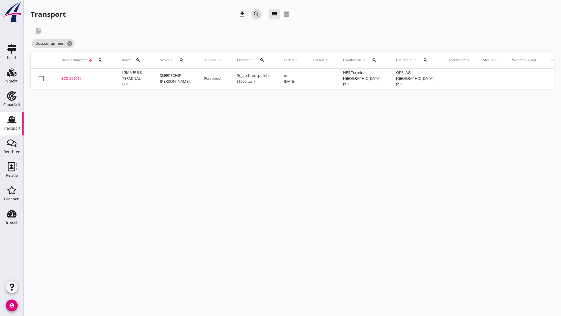
drag, startPoint x: 255, startPoint y: 12, endPoint x: 251, endPoint y: 19, distance: 8.4
click at [254, 14] on icon "search" at bounding box center [256, 14] width 7 height 7
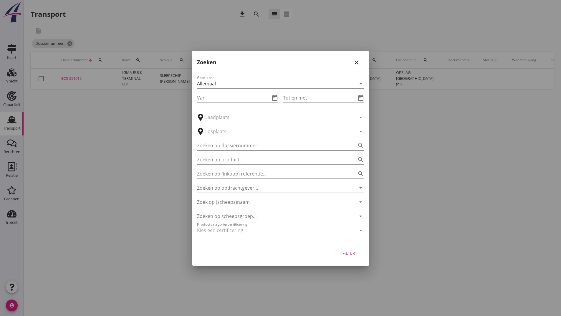
click at [221, 143] on input "Zoeken op dossiernummer..." at bounding box center [272, 145] width 151 height 9
type input "251034"
drag, startPoint x: 339, startPoint y: 254, endPoint x: 343, endPoint y: 256, distance: 3.7
click at [342, 255] on button "Filter" at bounding box center [349, 253] width 26 height 11
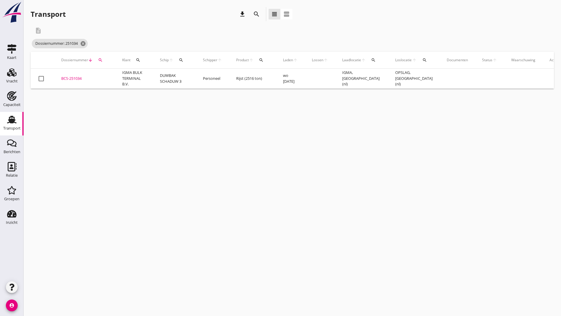
drag, startPoint x: 71, startPoint y: 77, endPoint x: 101, endPoint y: 90, distance: 32.6
click at [71, 77] on div "BCS-251034" at bounding box center [84, 79] width 47 height 6
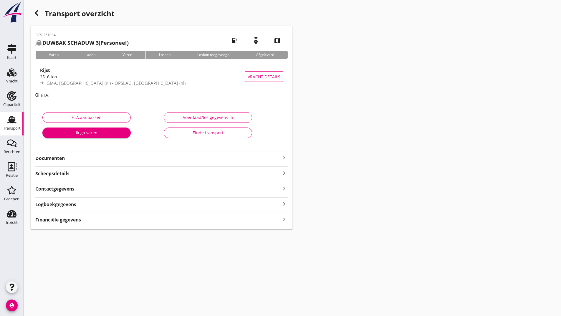
click at [64, 160] on strong "Documenten" at bounding box center [157, 158] width 245 height 7
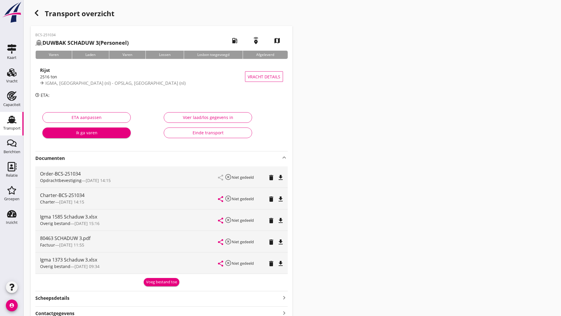
click at [154, 282] on div "Voeg bestand toe" at bounding box center [161, 282] width 31 height 6
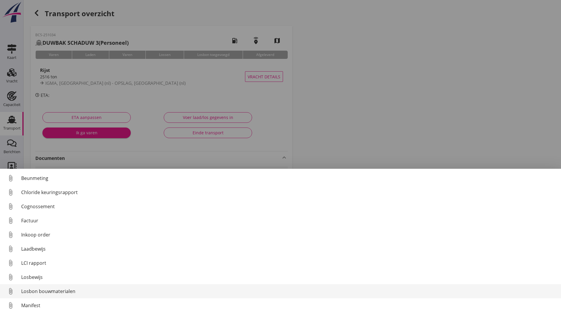
scroll to position [41, 0]
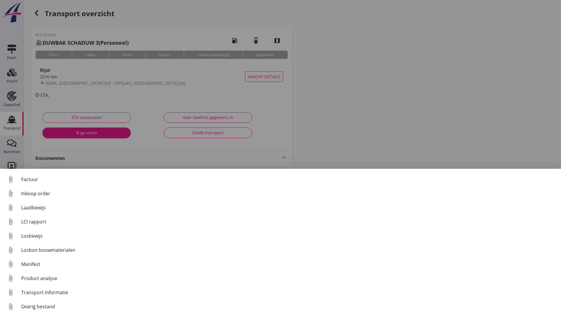
click at [172, 158] on div at bounding box center [280, 158] width 561 height 316
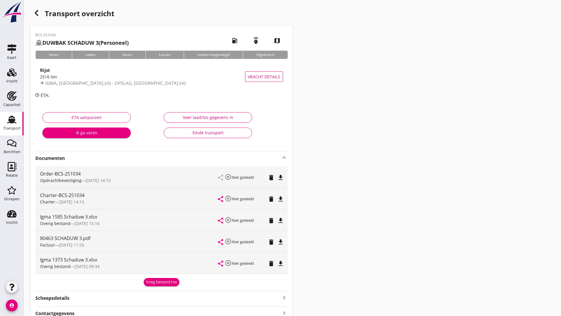
click at [271, 221] on icon "delete" at bounding box center [271, 220] width 7 height 7
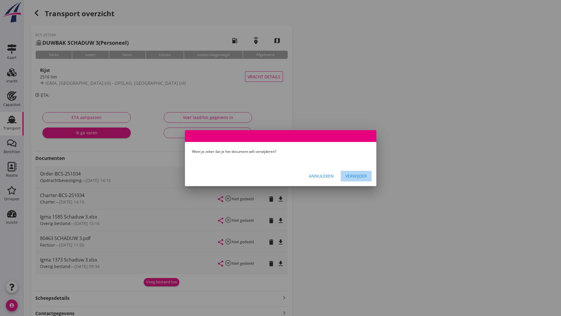
drag, startPoint x: 352, startPoint y: 177, endPoint x: 293, endPoint y: 206, distance: 66.5
click at [352, 177] on div "Verwijder" at bounding box center [355, 176] width 21 height 6
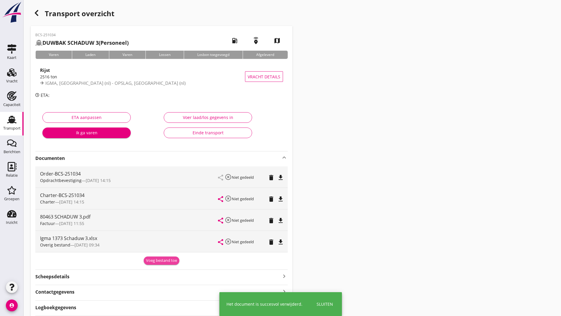
click at [152, 263] on div "Voeg bestand toe" at bounding box center [161, 261] width 31 height 6
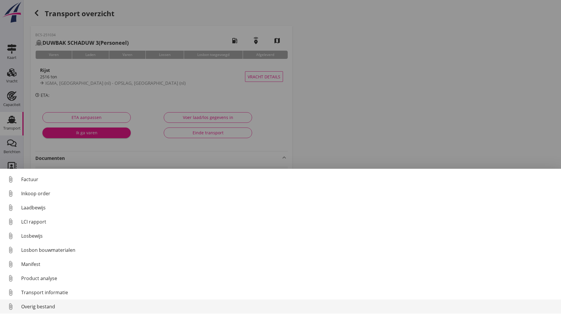
click at [53, 308] on div "Overig bestand" at bounding box center [288, 306] width 535 height 7
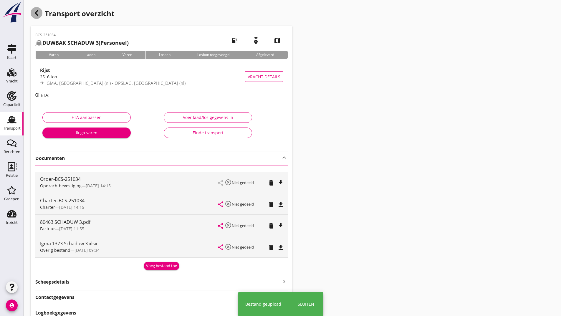
click at [39, 12] on icon "button" at bounding box center [36, 12] width 7 height 7
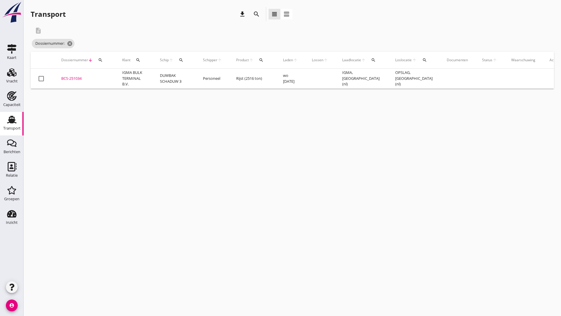
click at [258, 13] on button "search" at bounding box center [256, 14] width 11 height 11
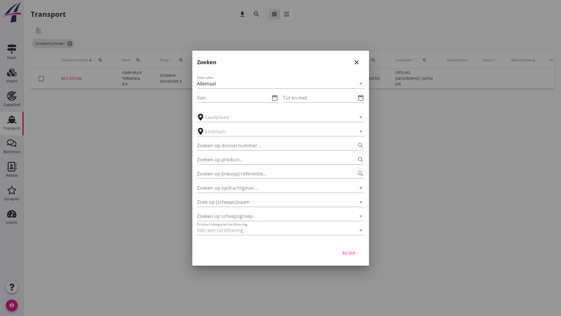
click at [236, 150] on div "Gebruiker Allemaal arrow_drop_down Van date_range Tot en met date_range arrow_d…" at bounding box center [280, 156] width 177 height 174
click at [236, 145] on input "Zoeken op dossiernummer..." at bounding box center [272, 145] width 151 height 9
type input "251034"
click at [353, 255] on div "Filter" at bounding box center [349, 253] width 16 height 6
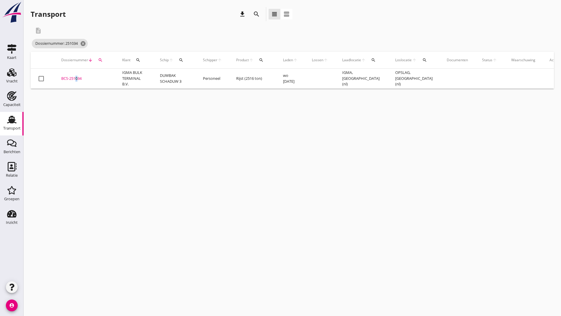
drag, startPoint x: 75, startPoint y: 78, endPoint x: 80, endPoint y: 82, distance: 6.5
click at [75, 78] on div "BCS-251034" at bounding box center [84, 79] width 47 height 6
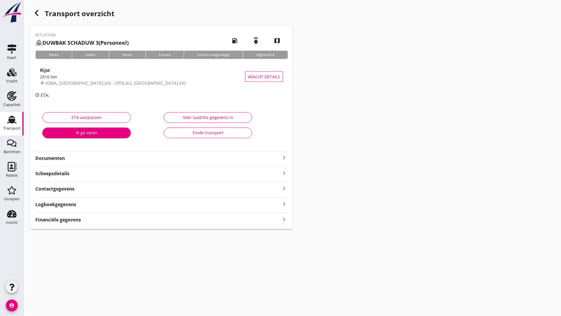
drag, startPoint x: 59, startPoint y: 160, endPoint x: 69, endPoint y: 161, distance: 10.9
click at [59, 160] on strong "Documenten" at bounding box center [157, 158] width 245 height 7
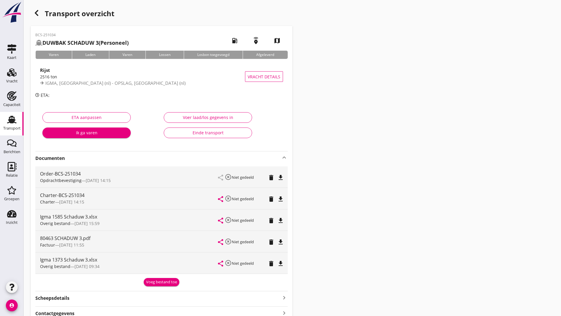
click at [159, 279] on button "Voeg bestand toe" at bounding box center [162, 282] width 36 height 8
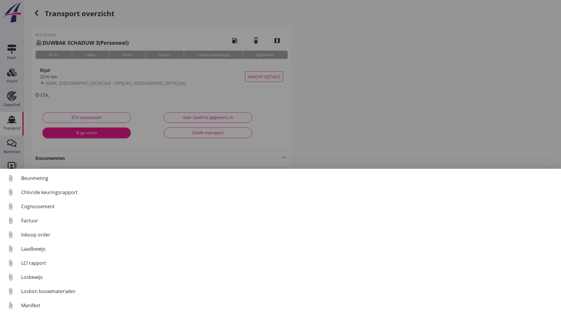
drag, startPoint x: 237, startPoint y: 146, endPoint x: 223, endPoint y: 152, distance: 15.4
click at [238, 147] on div at bounding box center [280, 158] width 561 height 316
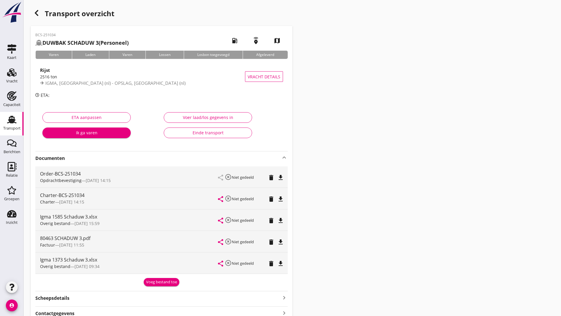
click at [274, 219] on icon "delete" at bounding box center [271, 220] width 7 height 7
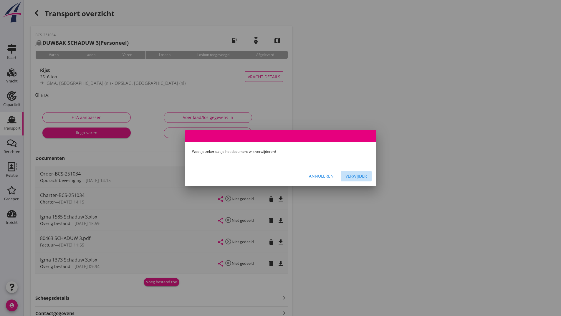
click at [362, 178] on div "Verwijder" at bounding box center [355, 176] width 21 height 6
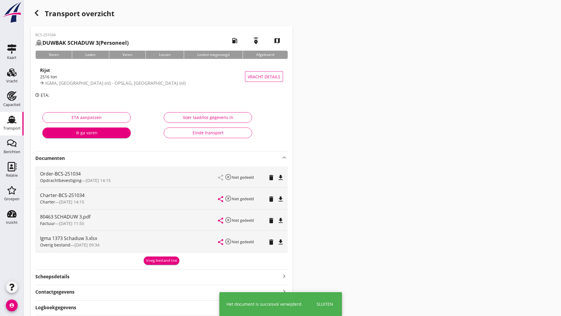
click at [160, 262] on div "Voeg bestand toe" at bounding box center [161, 261] width 31 height 6
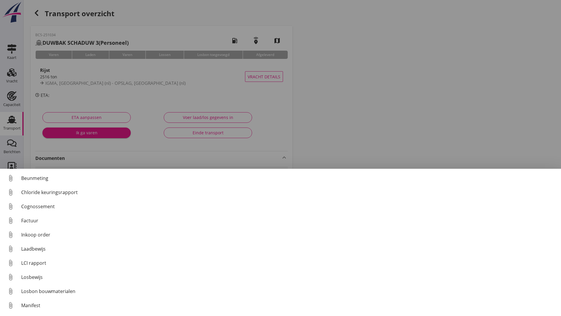
scroll to position [41, 0]
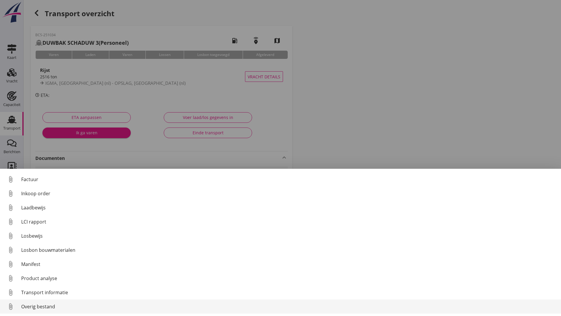
click at [55, 305] on div "Overig bestand" at bounding box center [288, 306] width 535 height 7
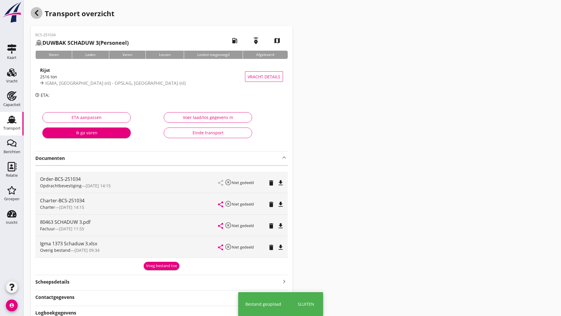
click at [36, 10] on icon "button" at bounding box center [36, 12] width 7 height 7
